Goal: Information Seeking & Learning: Compare options

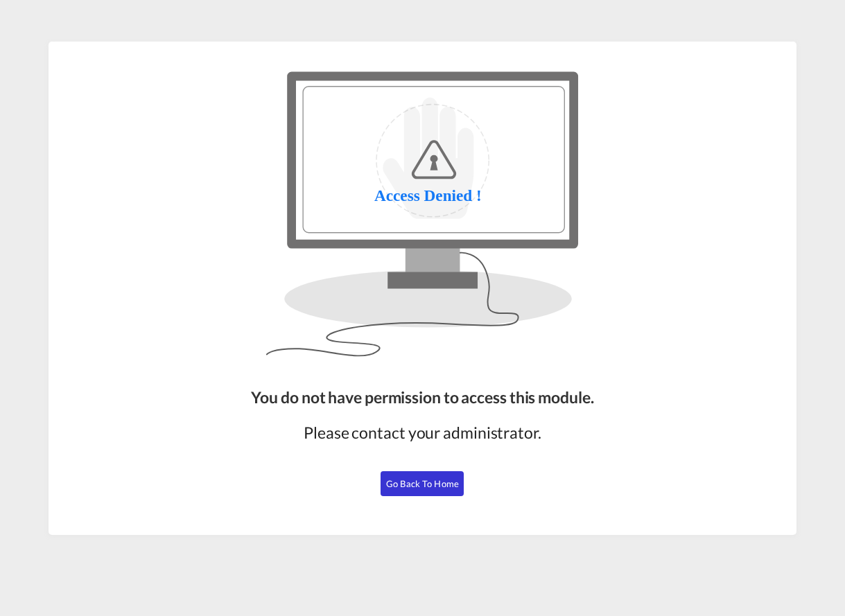
click at [435, 479] on span "Go Back to Home" at bounding box center [422, 483] width 73 height 11
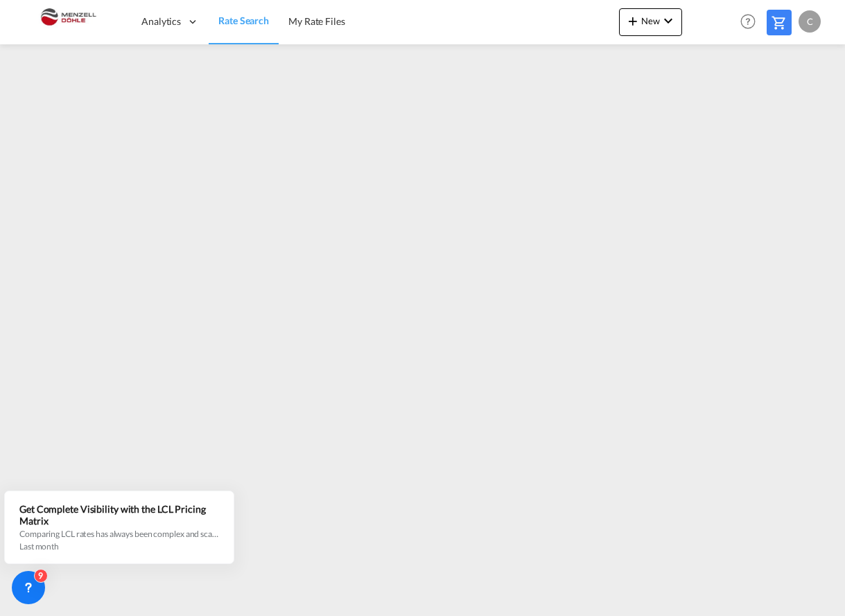
drag, startPoint x: 426, startPoint y: 617, endPoint x: 419, endPoint y: 617, distance: 7.6
click at [419, 616] on md-content "Analytics Dashboard Rate Search My Rate Files New Rates Ratecard Ratesheet Help…" at bounding box center [422, 308] width 845 height 616
drag, startPoint x: 656, startPoint y: 612, endPoint x: 720, endPoint y: 608, distance: 64.6
click at [720, 608] on md-content "Analytics Dashboard Rate Search My Rate Files New Rates Ratecard Ratesheet Help…" at bounding box center [422, 308] width 845 height 616
